Goal: Task Accomplishment & Management: Complete application form

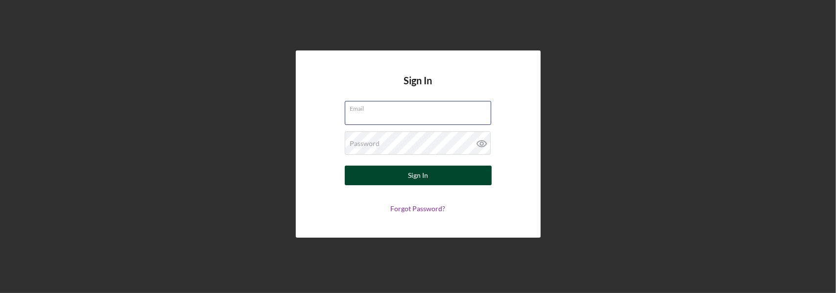
type input "[PERSON_NAME][EMAIL_ADDRESS][DOMAIN_NAME]"
click at [439, 171] on button "Sign In" at bounding box center [418, 176] width 147 height 20
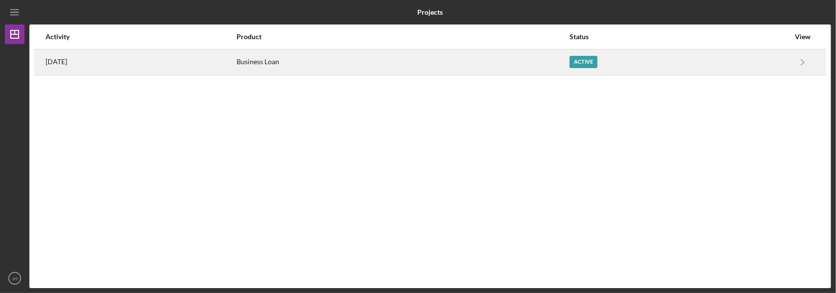
click at [597, 62] on div "Active" at bounding box center [584, 62] width 28 height 12
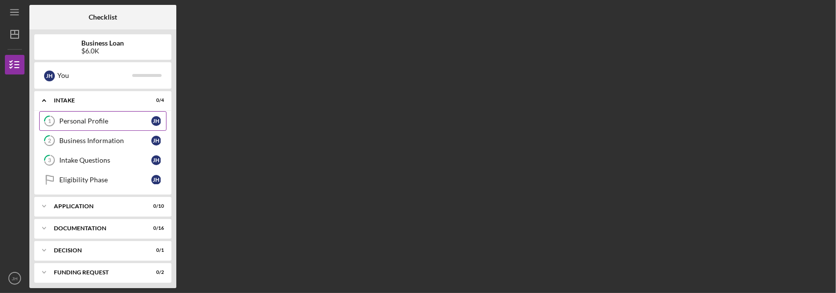
click at [121, 121] on div "Personal Profile" at bounding box center [105, 121] width 92 height 8
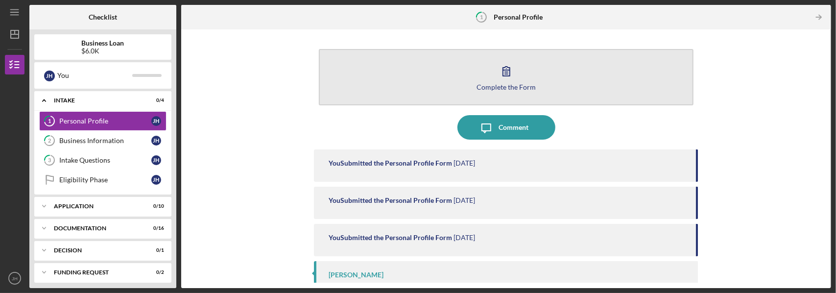
click at [500, 71] on icon "button" at bounding box center [506, 71] width 24 height 24
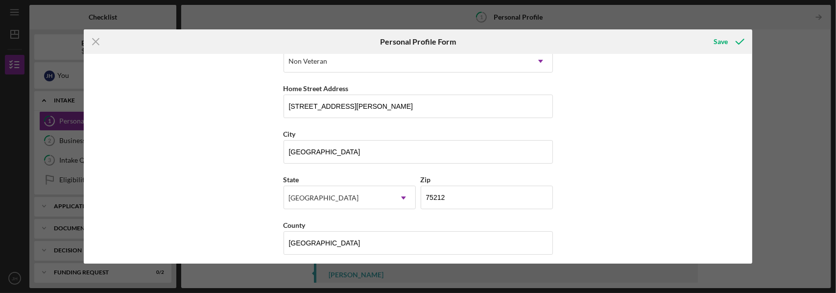
scroll to position [162, 0]
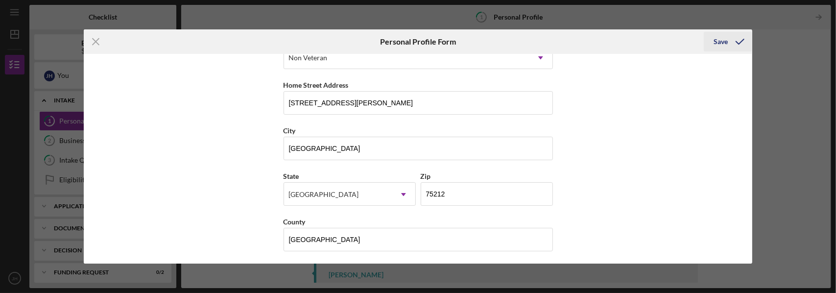
click at [744, 43] on icon "submit" at bounding box center [740, 41] width 24 height 24
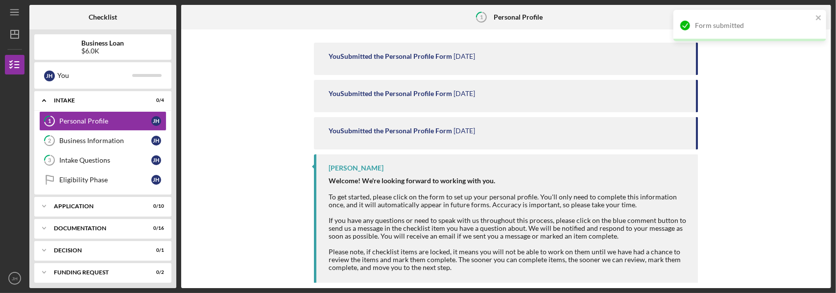
scroll to position [107, 0]
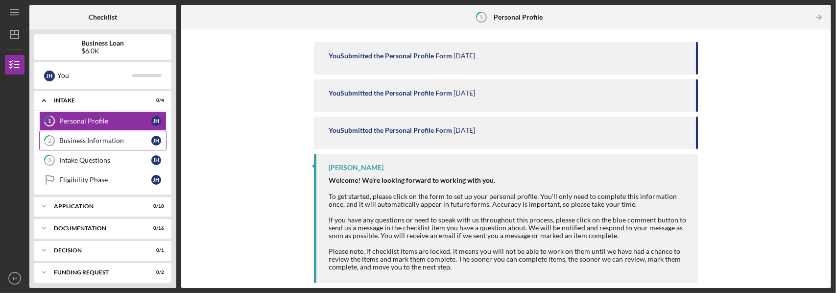
click at [111, 141] on div "Business Information" at bounding box center [105, 141] width 92 height 8
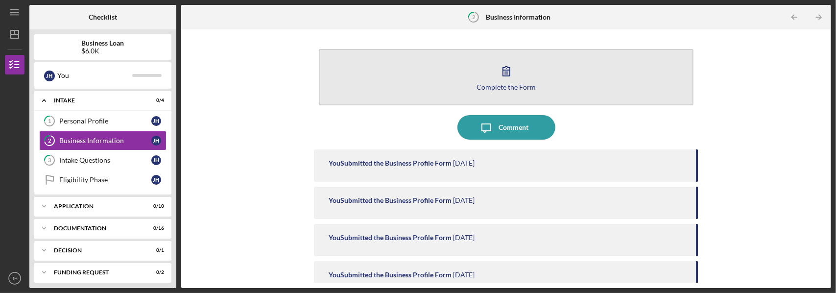
click at [502, 87] on div "Complete the Form" at bounding box center [505, 86] width 59 height 7
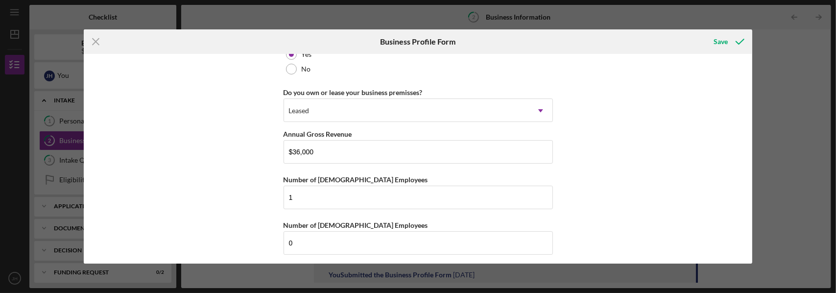
scroll to position [786, 0]
click at [723, 42] on div "Save" at bounding box center [720, 42] width 14 height 20
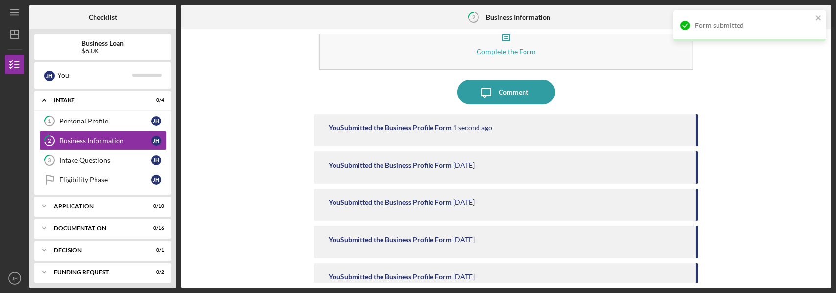
scroll to position [49, 0]
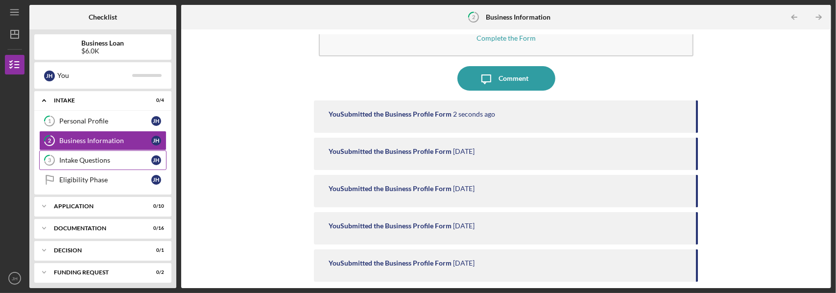
click at [122, 160] on div "Intake Questions" at bounding box center [105, 160] width 92 height 8
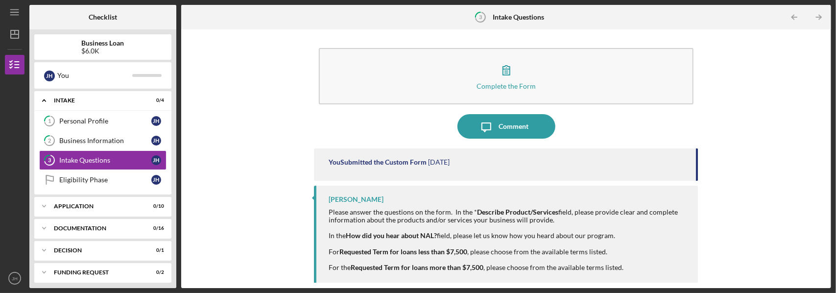
scroll to position [1, 0]
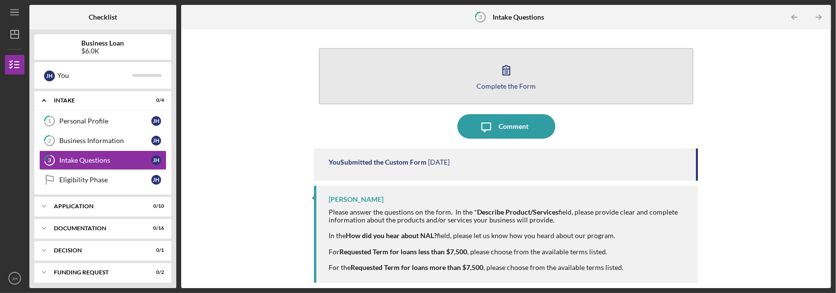
click at [513, 79] on icon "button" at bounding box center [506, 70] width 24 height 24
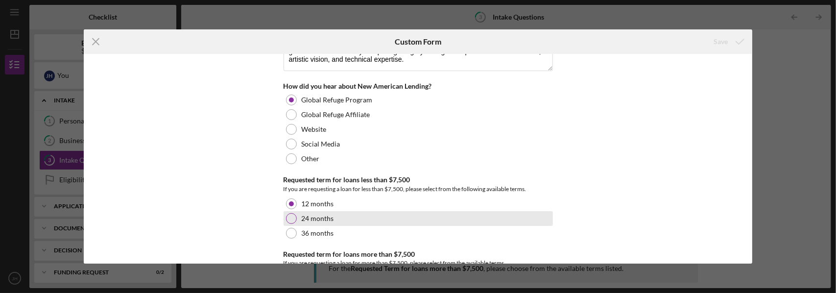
scroll to position [104, 0]
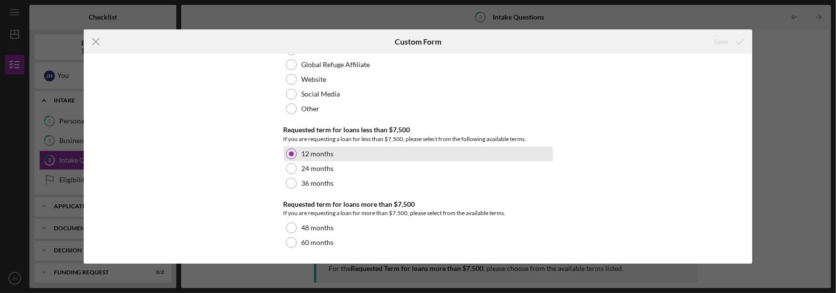
click at [305, 150] on label "12 months" at bounding box center [318, 154] width 32 height 8
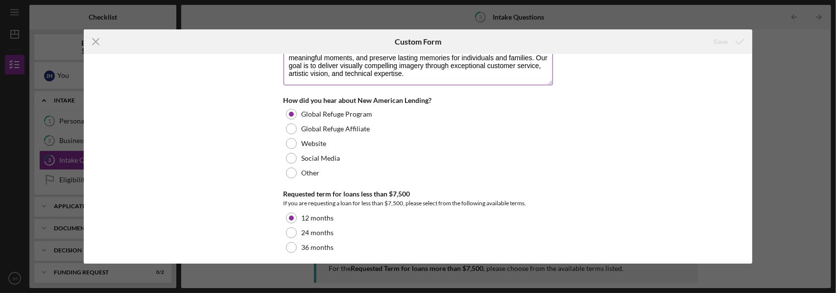
scroll to position [0, 0]
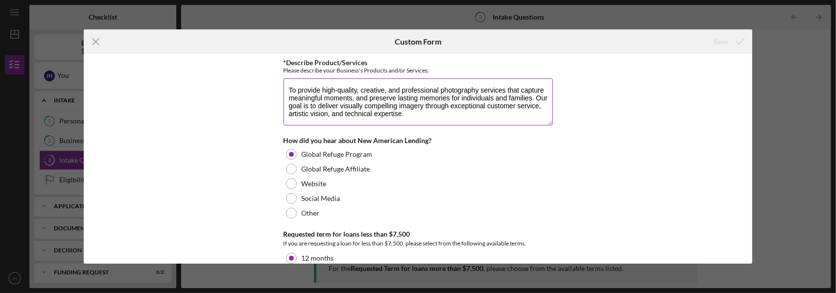
click at [410, 120] on textarea "To provide high-quality, creative, and professional photography services that c…" at bounding box center [418, 101] width 269 height 47
click at [101, 41] on icon "Icon/Menu Close" at bounding box center [96, 41] width 24 height 24
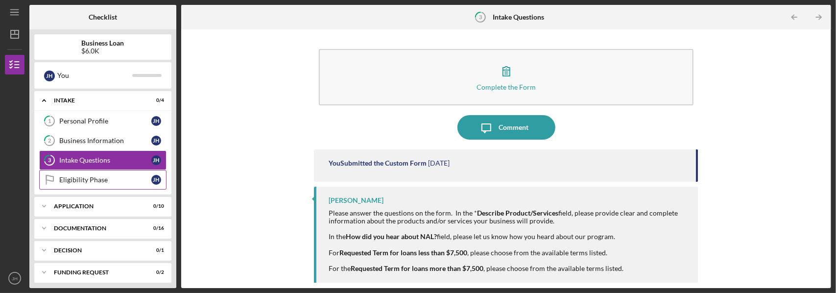
click at [91, 179] on div "Eligibility Phase" at bounding box center [105, 180] width 92 height 8
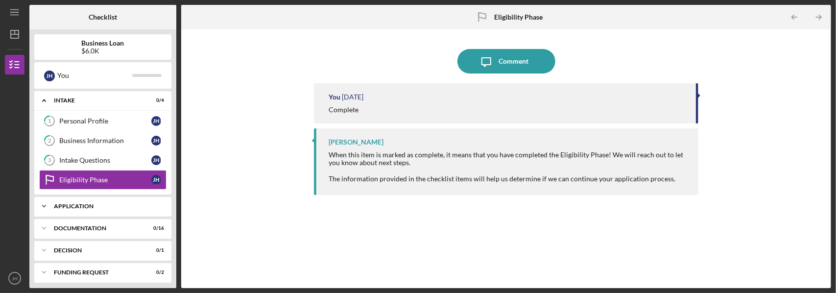
click at [71, 211] on div "Icon/Expander Application 0 / 10" at bounding box center [102, 206] width 137 height 20
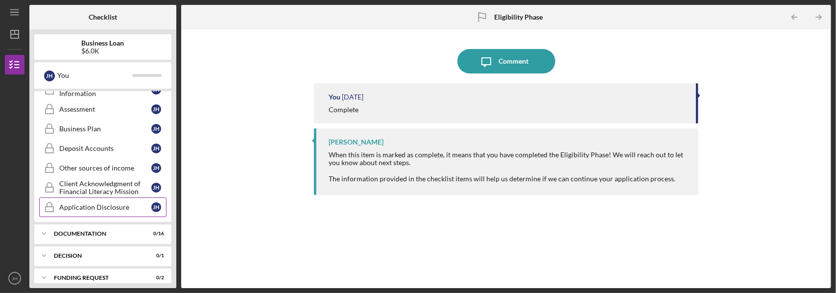
scroll to position [223, 0]
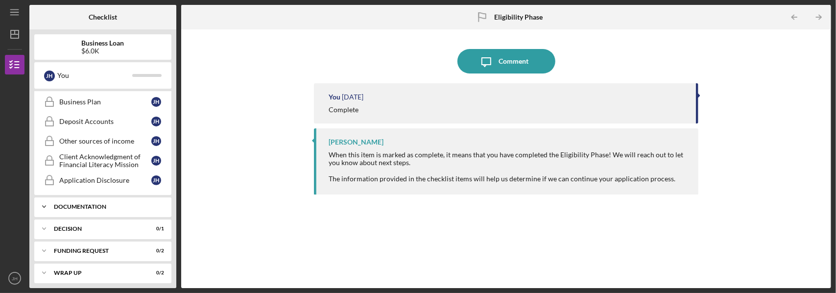
click at [126, 204] on div "Documentation" at bounding box center [106, 207] width 105 height 6
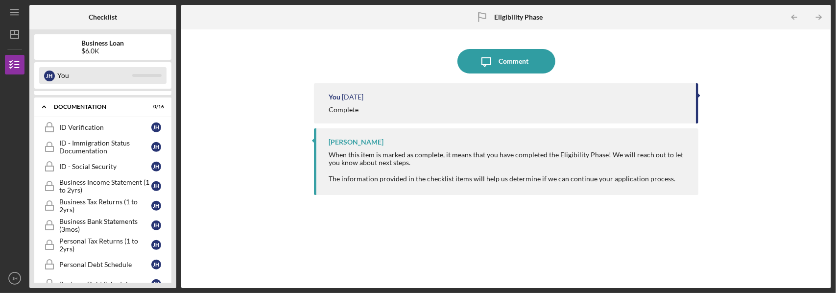
scroll to position [174, 0]
